Goal: Task Accomplishment & Management: Manage account settings

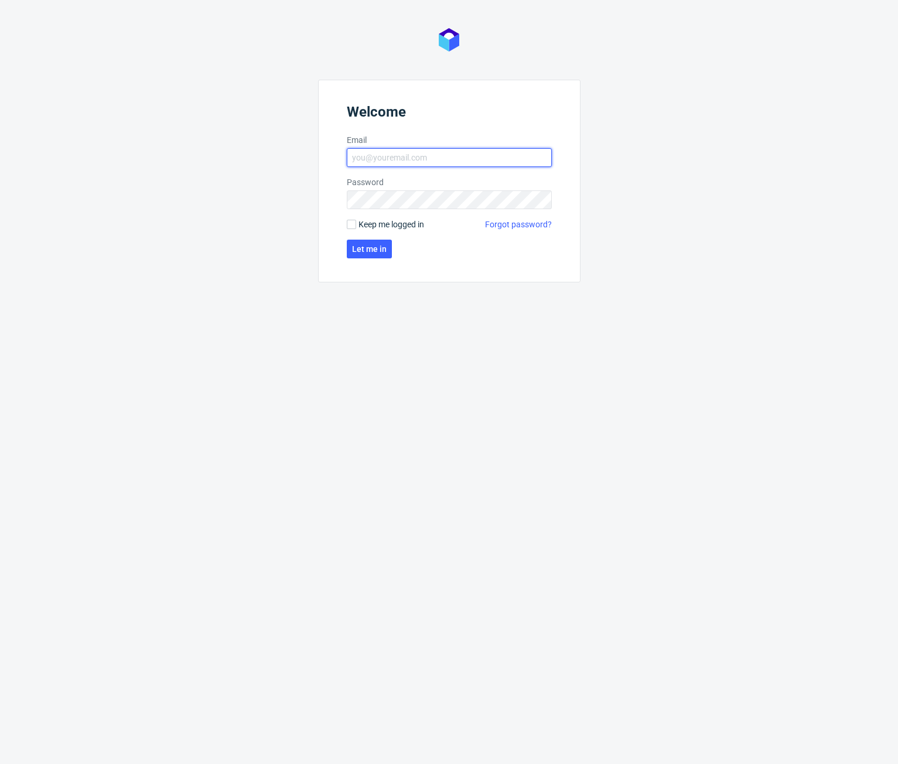
click at [424, 166] on input "Email" at bounding box center [449, 157] width 205 height 19
click at [426, 162] on input "Email" at bounding box center [449, 157] width 205 height 19
type input "dev@zapakuj.to"
click button "Let me in" at bounding box center [369, 249] width 45 height 19
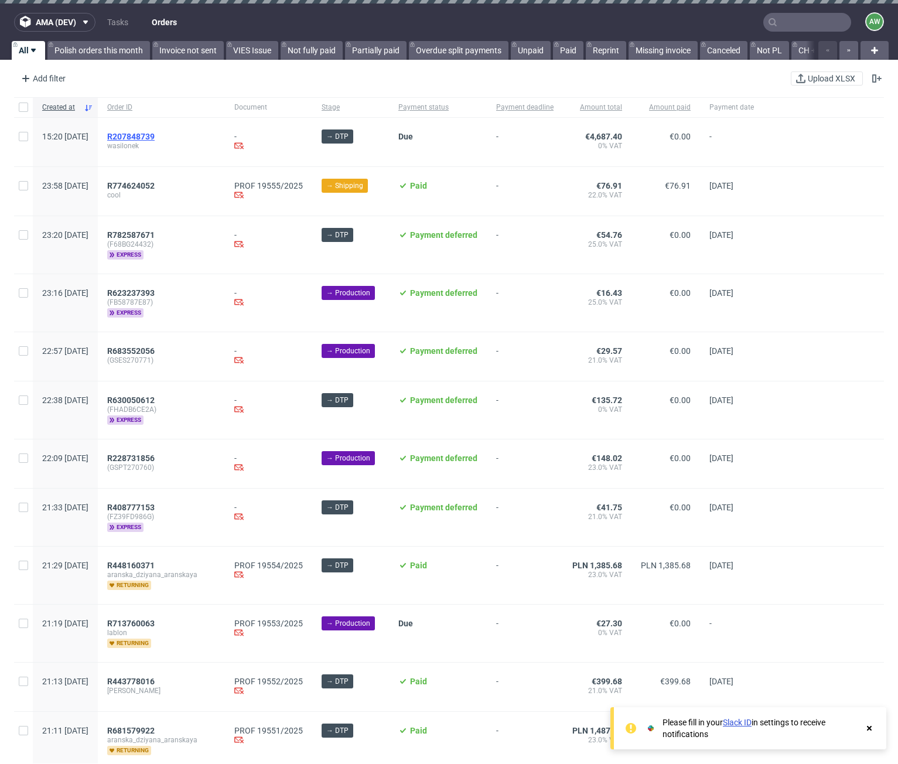
click at [155, 138] on span "R207848739" at bounding box center [130, 136] width 47 height 9
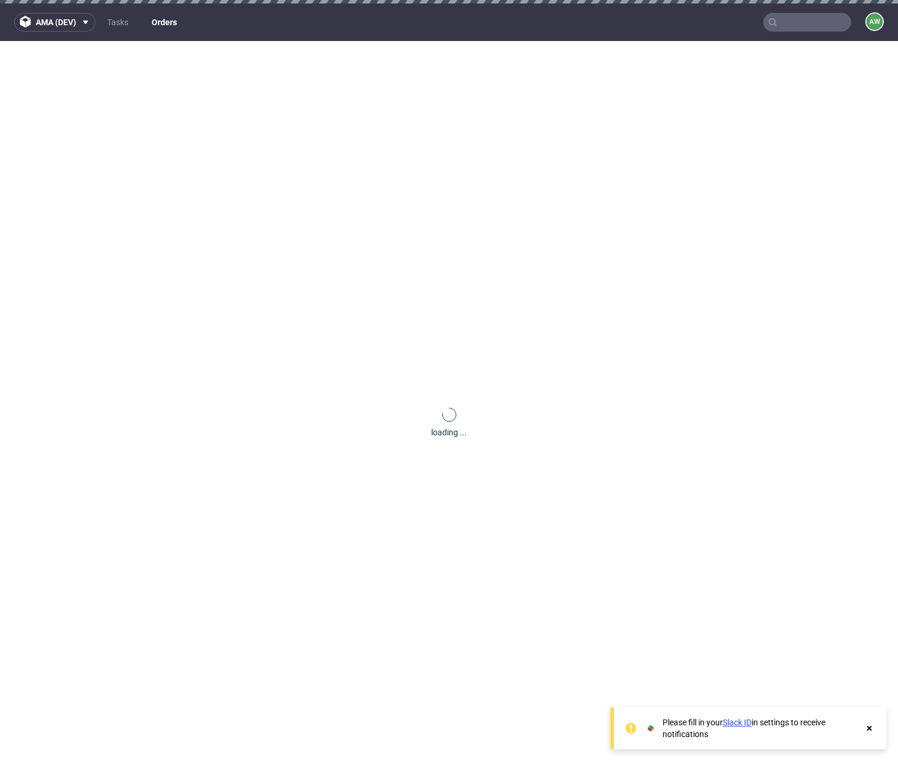
click at [870, 730] on use at bounding box center [869, 728] width 5 height 5
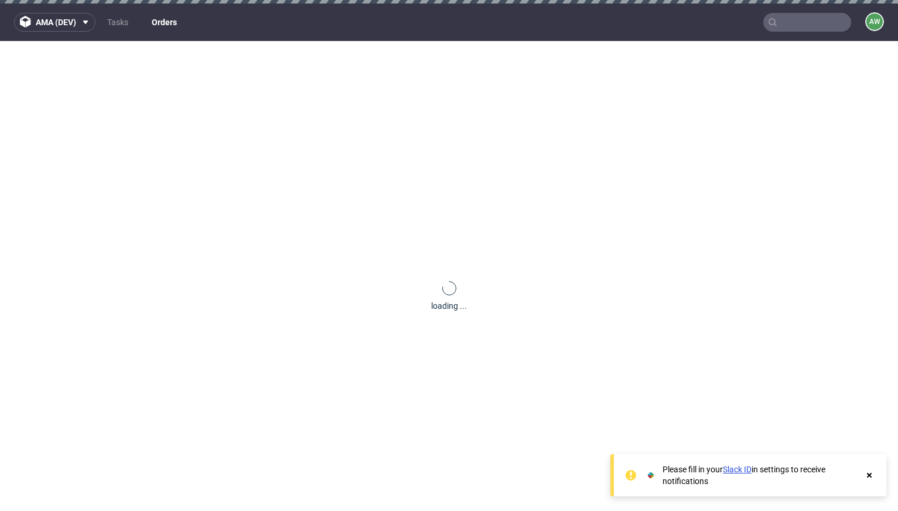
click at [864, 473] on icon at bounding box center [869, 475] width 11 height 9
click at [870, 472] on icon at bounding box center [869, 475] width 11 height 9
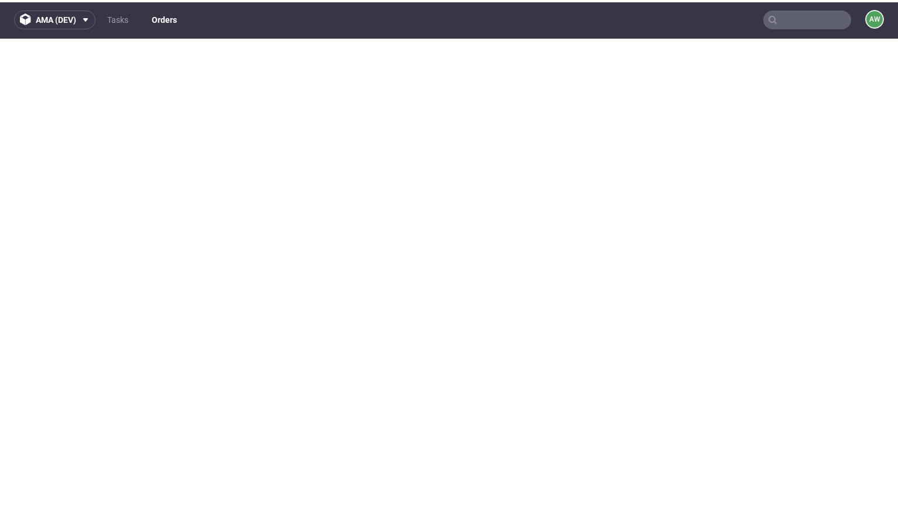
scroll to position [6, 0]
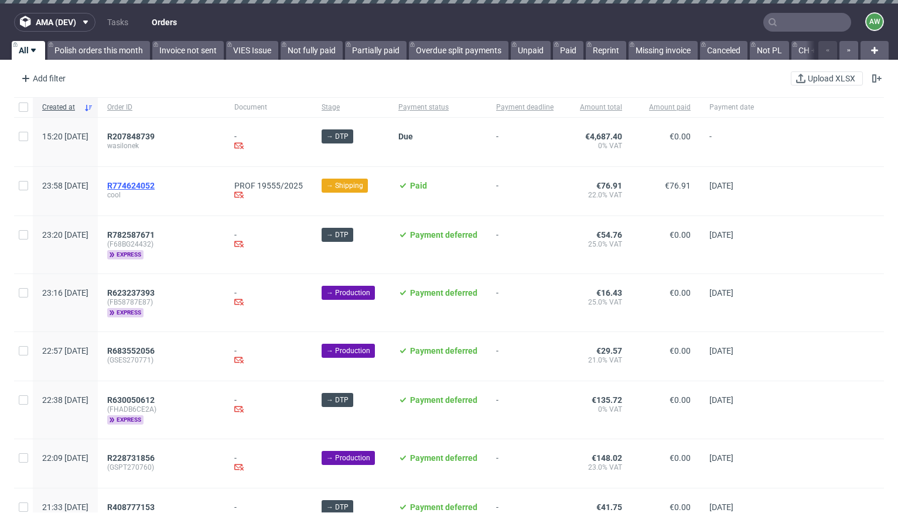
click at [155, 182] on span "R774624052" at bounding box center [130, 185] width 47 height 9
